Goal: Navigation & Orientation: Find specific page/section

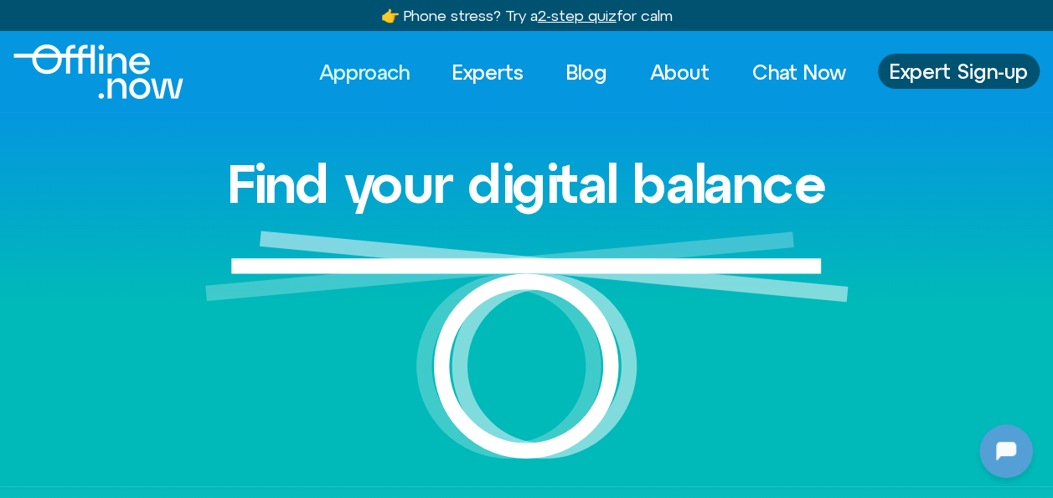
click at [387, 74] on link "Approach" at bounding box center [364, 72] width 121 height 37
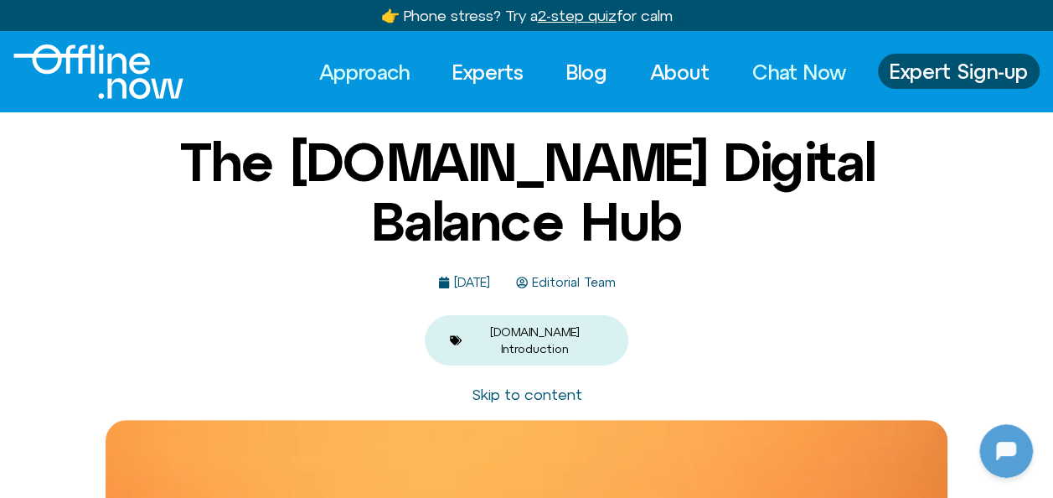
click at [764, 69] on link "Chat Now" at bounding box center [799, 72] width 124 height 37
